Goal: Task Accomplishment & Management: Manage account settings

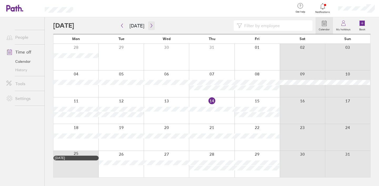
click at [150, 24] on icon "button" at bounding box center [152, 25] width 4 height 4
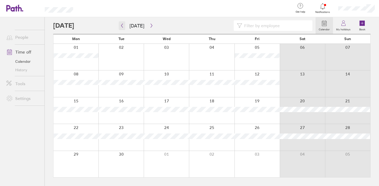
click at [123, 26] on icon "button" at bounding box center [122, 25] width 4 height 4
